Goal: Information Seeking & Learning: Check status

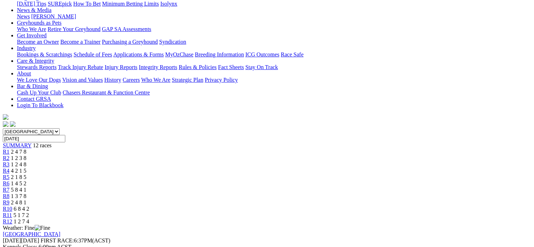
scroll to position [71, 0]
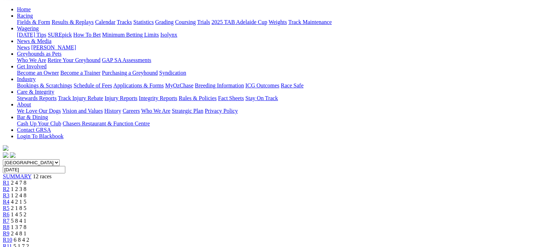
click at [10, 186] on span "R2" at bounding box center [6, 189] width 7 height 6
click at [10, 193] on span "R3" at bounding box center [6, 196] width 7 height 6
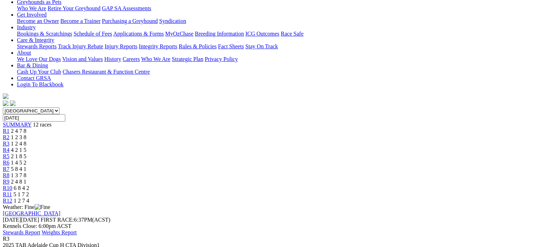
scroll to position [71, 0]
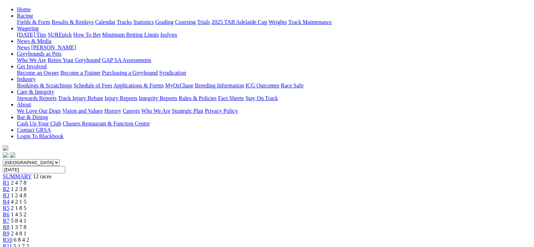
click at [10, 199] on span "R4" at bounding box center [6, 202] width 7 height 6
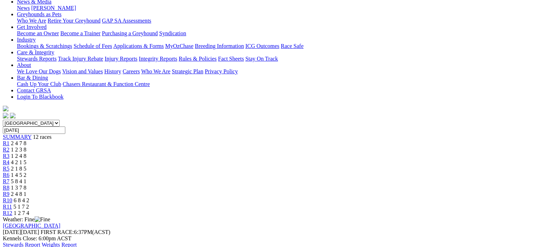
scroll to position [106, 0]
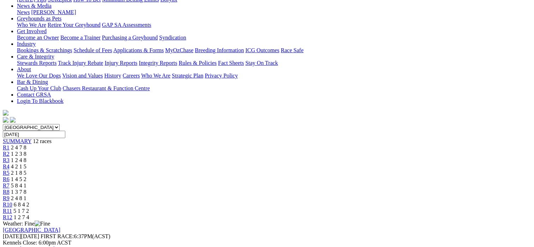
click at [10, 170] on span "R5" at bounding box center [6, 173] width 7 height 6
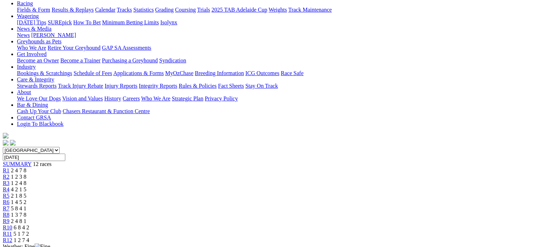
scroll to position [71, 0]
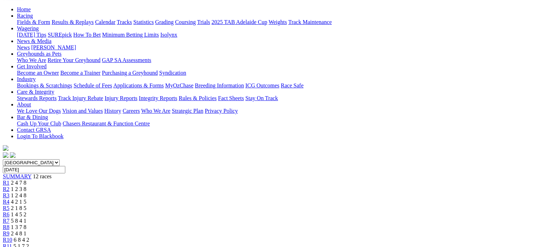
click at [10, 199] on span "R4" at bounding box center [6, 202] width 7 height 6
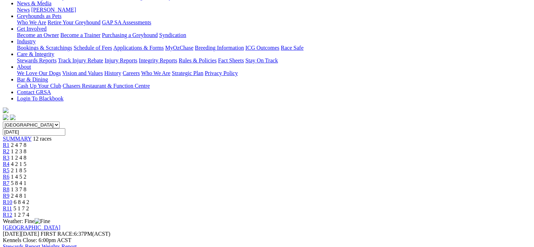
scroll to position [35, 0]
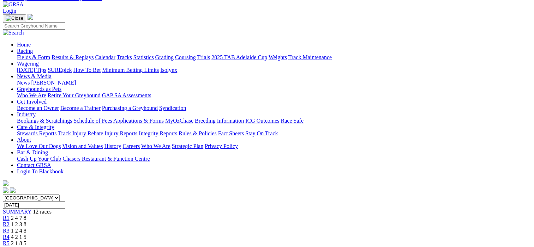
click at [10, 241] on span "R5" at bounding box center [6, 244] width 7 height 6
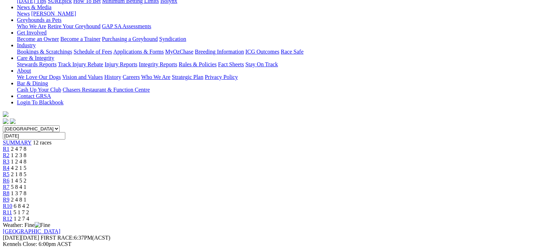
scroll to position [71, 0]
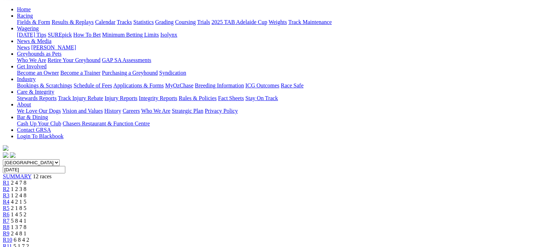
click at [10, 212] on span "R6" at bounding box center [6, 215] width 7 height 6
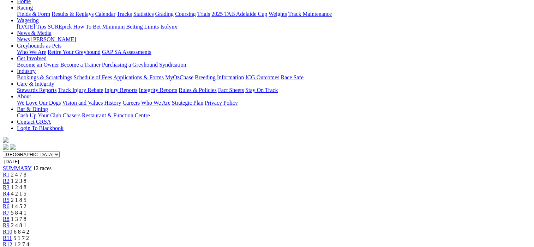
scroll to position [71, 0]
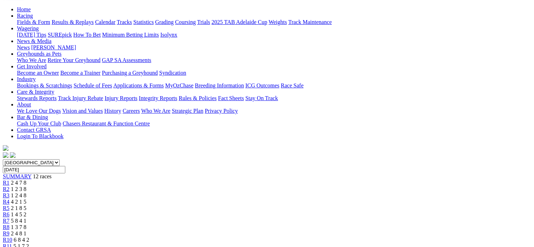
click at [10, 218] on span "R7" at bounding box center [6, 221] width 7 height 6
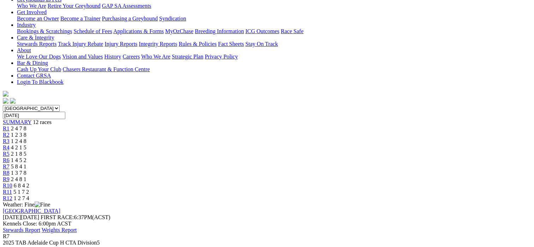
scroll to position [71, 0]
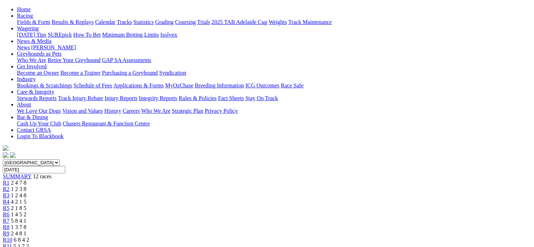
click at [10, 224] on span "R8" at bounding box center [6, 227] width 7 height 6
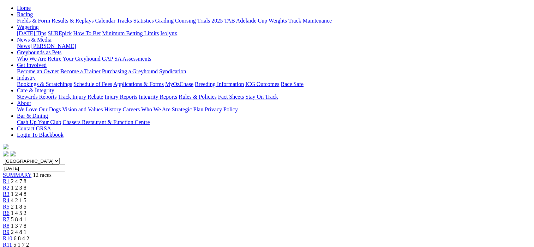
scroll to position [71, 0]
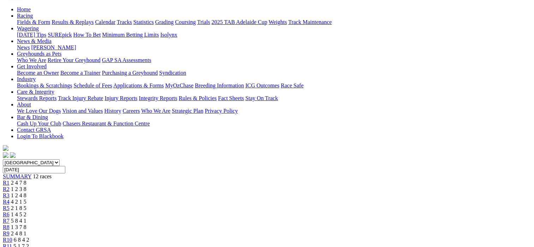
click at [10, 231] on span "R9" at bounding box center [6, 234] width 7 height 6
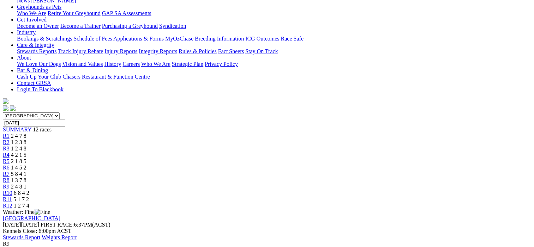
scroll to position [71, 0]
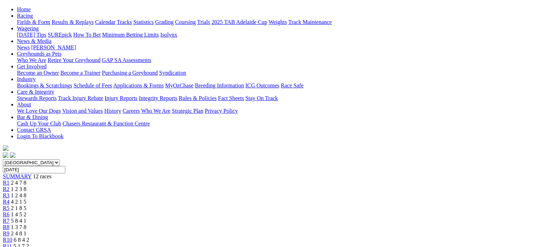
click at [12, 237] on span "R10" at bounding box center [8, 240] width 10 height 6
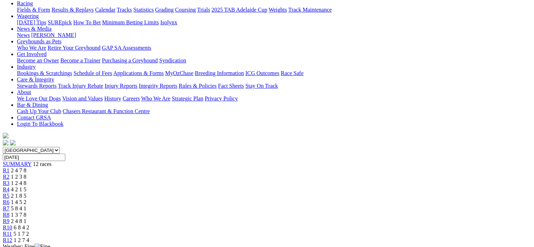
scroll to position [71, 0]
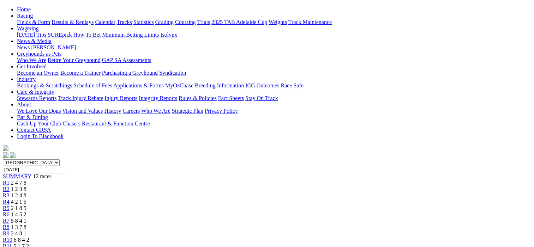
click at [438, 243] on div "R11 5 1 7 2" at bounding box center [267, 246] width 528 height 6
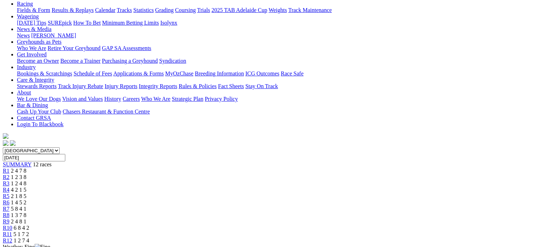
scroll to position [71, 0]
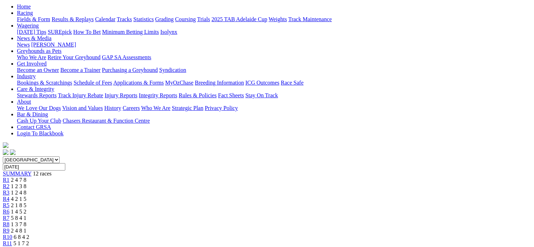
scroll to position [71, 0]
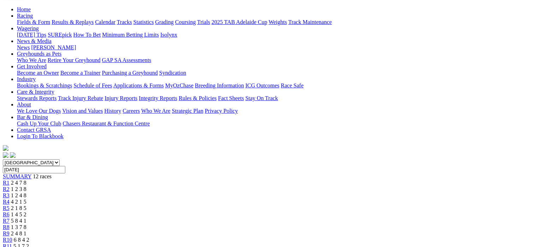
click at [12, 243] on span "R11" at bounding box center [7, 246] width 9 height 6
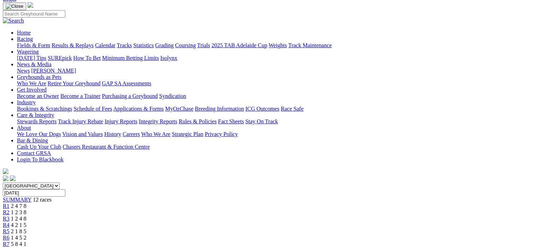
scroll to position [106, 0]
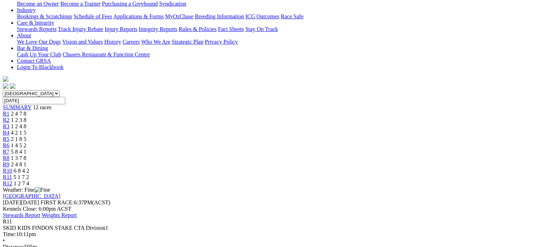
scroll to position [141, 0]
